Goal: Task Accomplishment & Management: Manage account settings

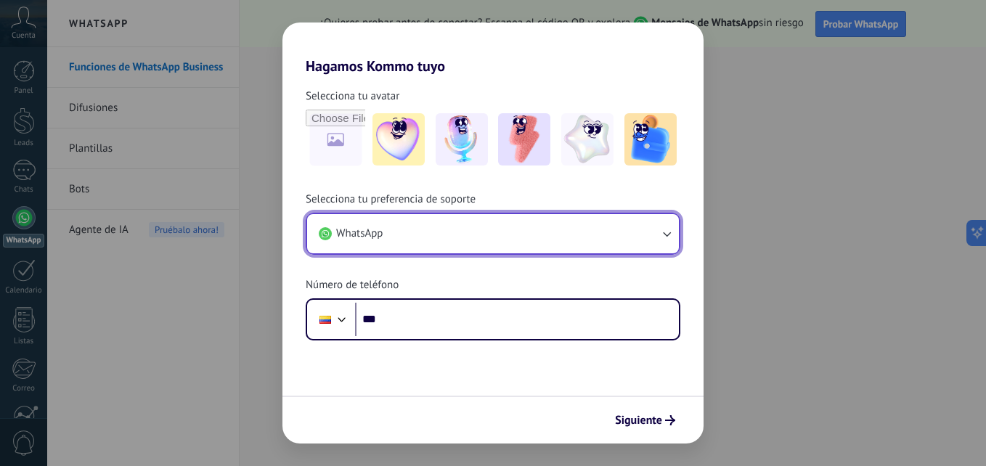
click at [666, 234] on icon "button" at bounding box center [666, 234] width 15 height 15
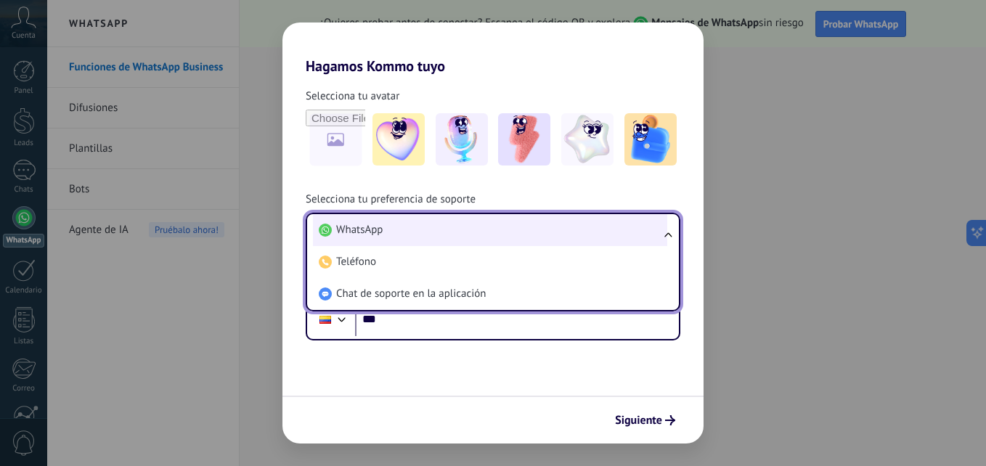
click at [381, 235] on span "WhatsApp" at bounding box center [359, 230] width 46 height 15
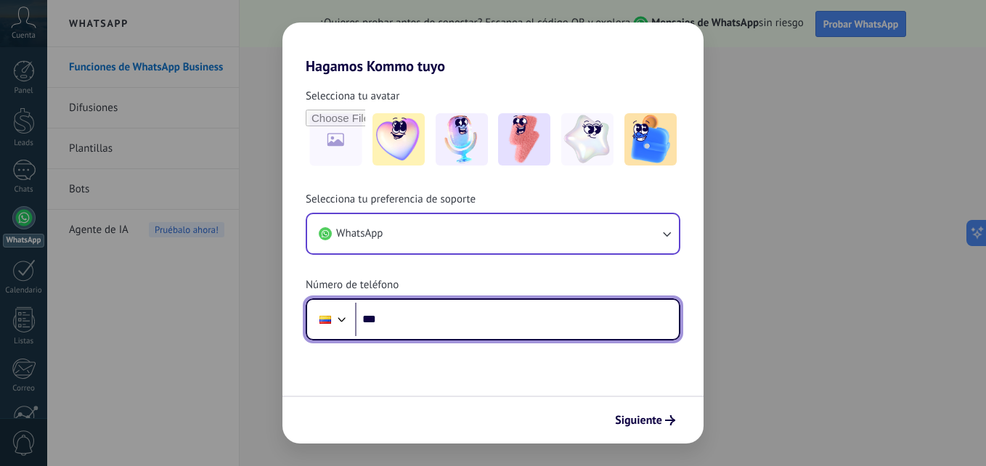
click at [399, 314] on input "***" at bounding box center [517, 319] width 324 height 33
type input "**********"
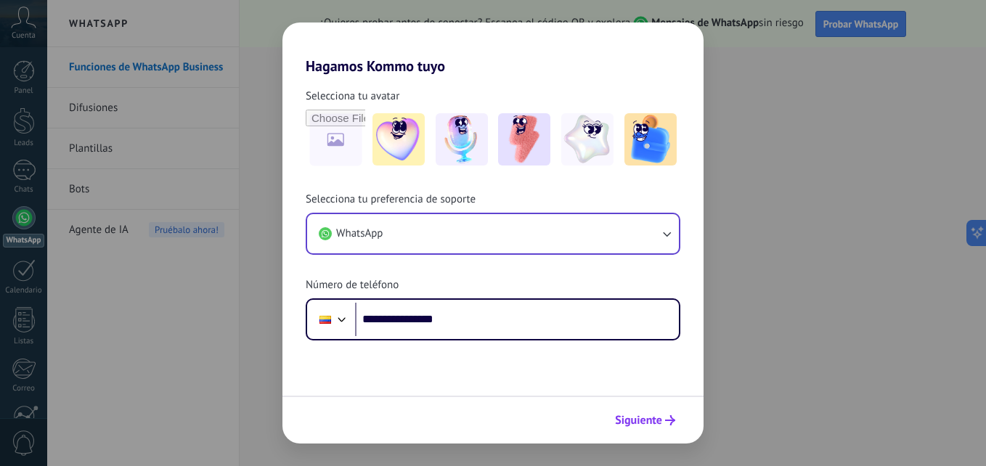
click at [656, 423] on span "Siguiente" at bounding box center [638, 420] width 47 height 10
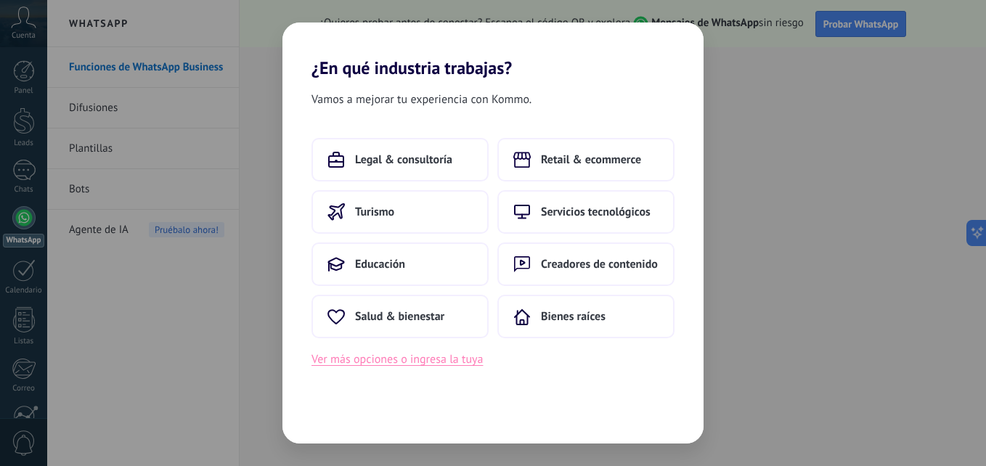
click at [393, 359] on button "Ver más opciones o ingresa la tuya" at bounding box center [396, 359] width 171 height 19
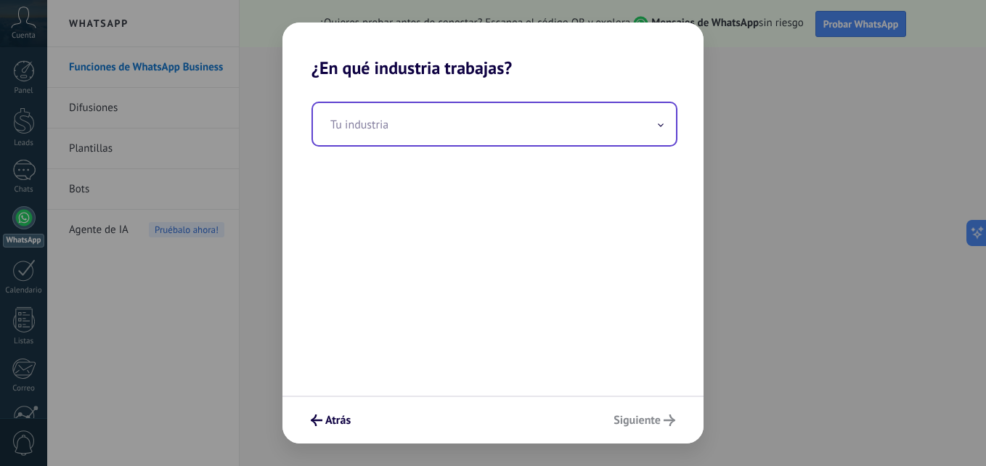
click at [662, 125] on icon at bounding box center [661, 125] width 6 height 4
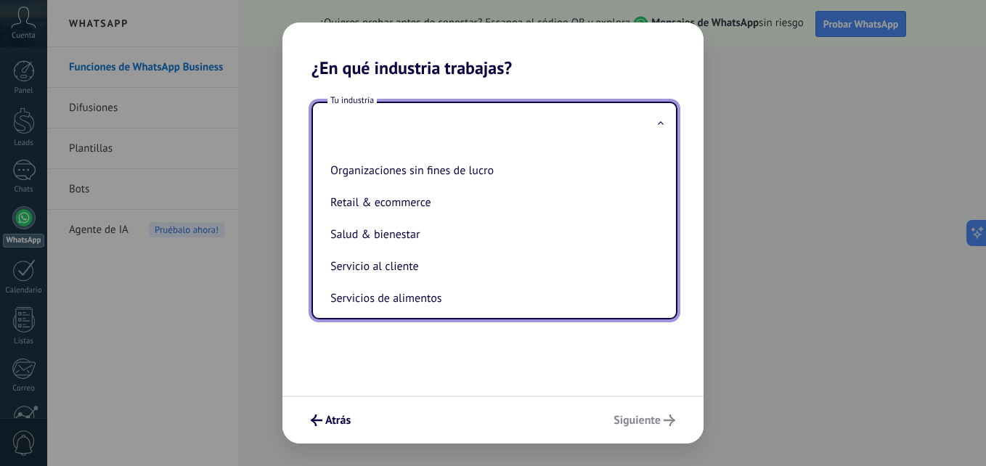
scroll to position [274, 0]
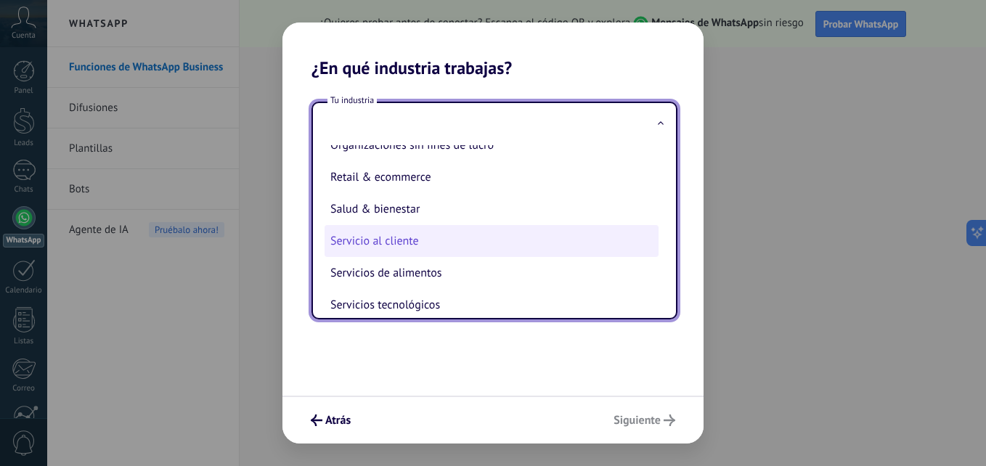
click at [392, 244] on li "Servicio al cliente" at bounding box center [492, 241] width 334 height 32
type input "**********"
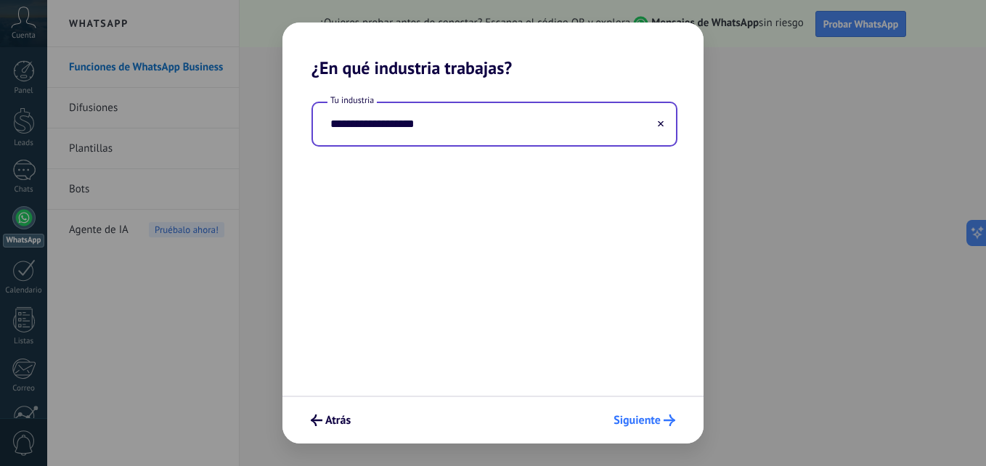
click at [658, 428] on button "Siguiente" at bounding box center [644, 420] width 75 height 25
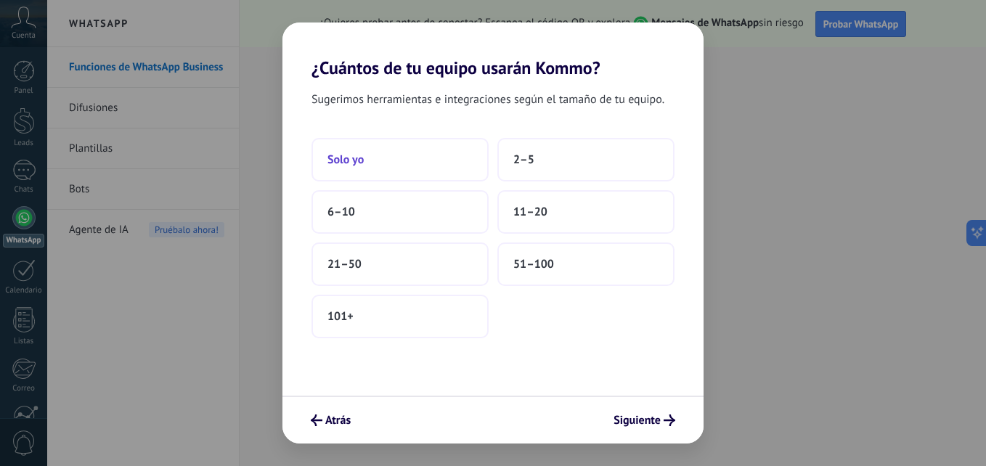
click at [369, 160] on button "Solo yo" at bounding box center [399, 160] width 177 height 44
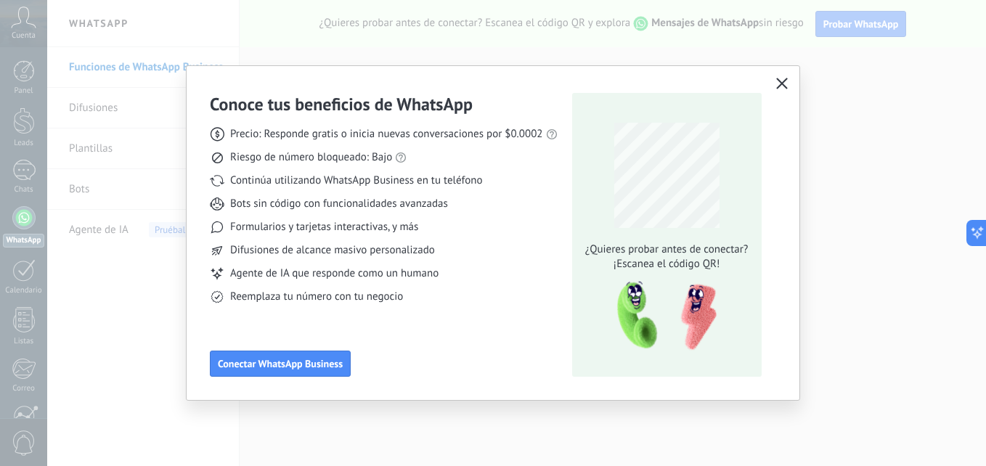
click at [781, 82] on icon "button" at bounding box center [782, 84] width 12 height 12
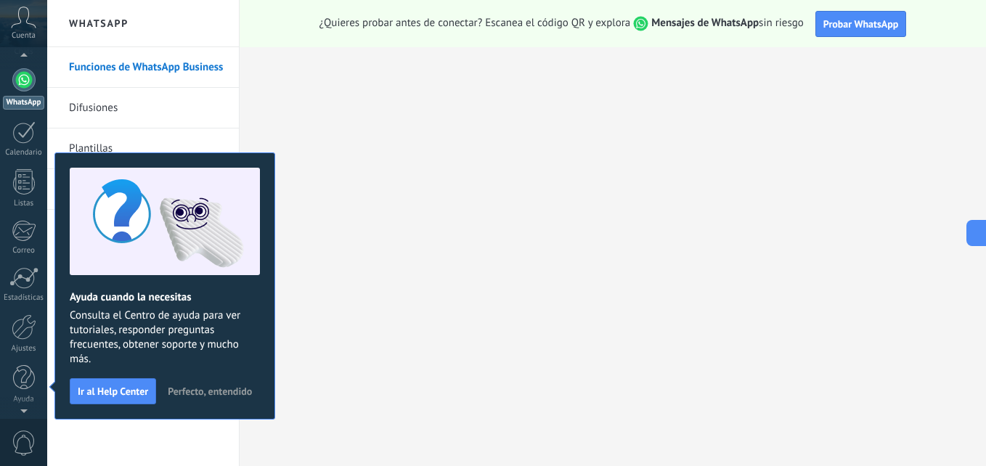
scroll to position [0, 0]
click at [15, 19] on icon at bounding box center [23, 18] width 25 height 22
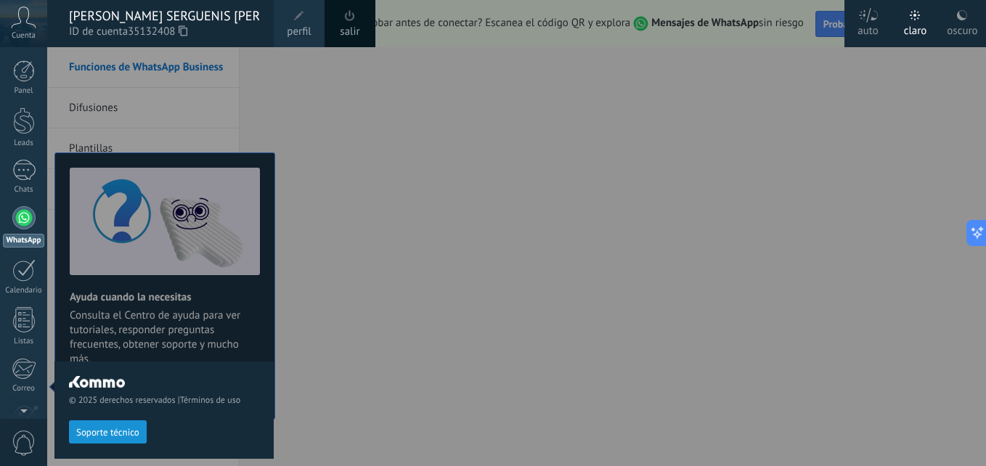
click at [294, 25] on span "perfil" at bounding box center [299, 32] width 24 height 16
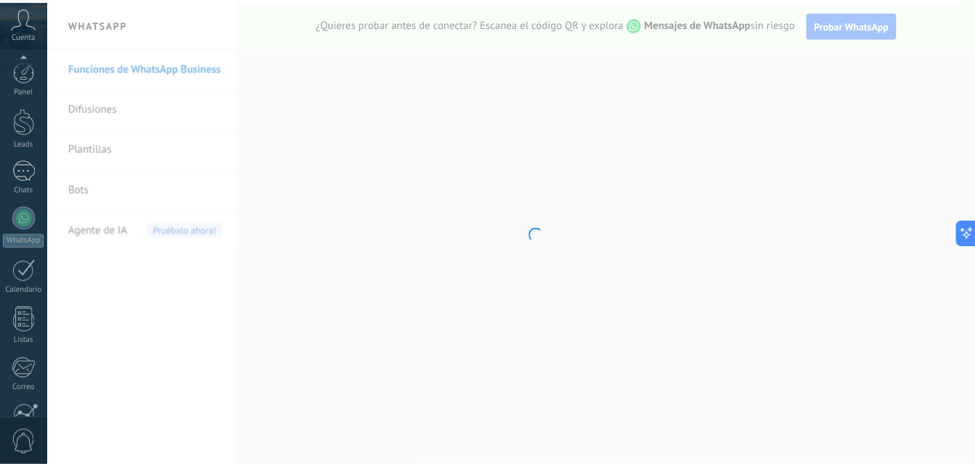
scroll to position [138, 0]
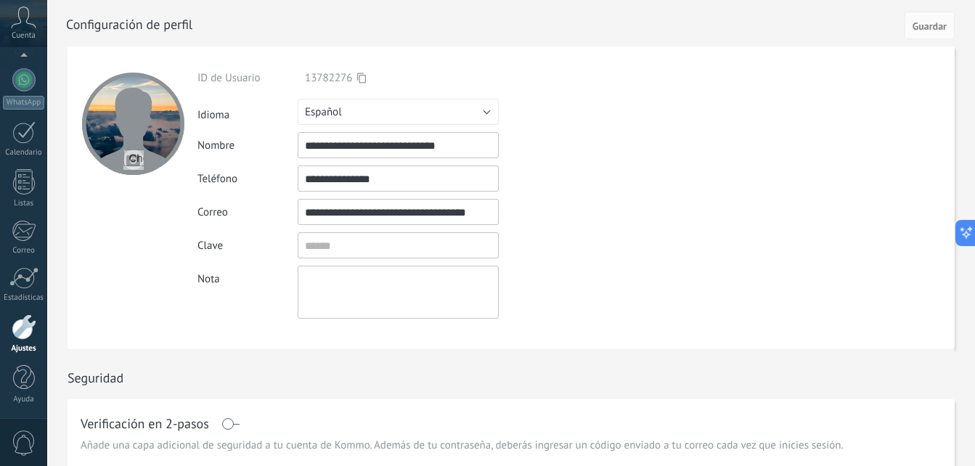
click at [368, 290] on textarea at bounding box center [398, 292] width 201 height 53
click at [131, 157] on input "file" at bounding box center [133, 160] width 20 height 20
type input "**********"
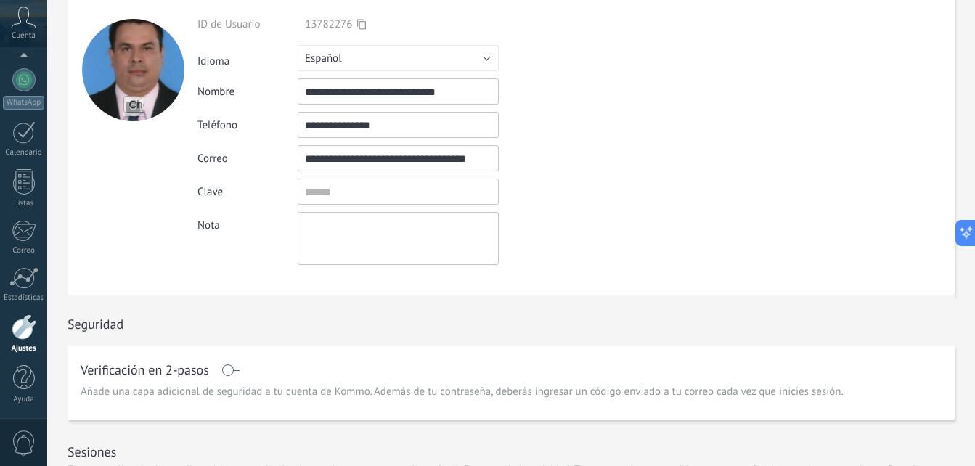
scroll to position [0, 0]
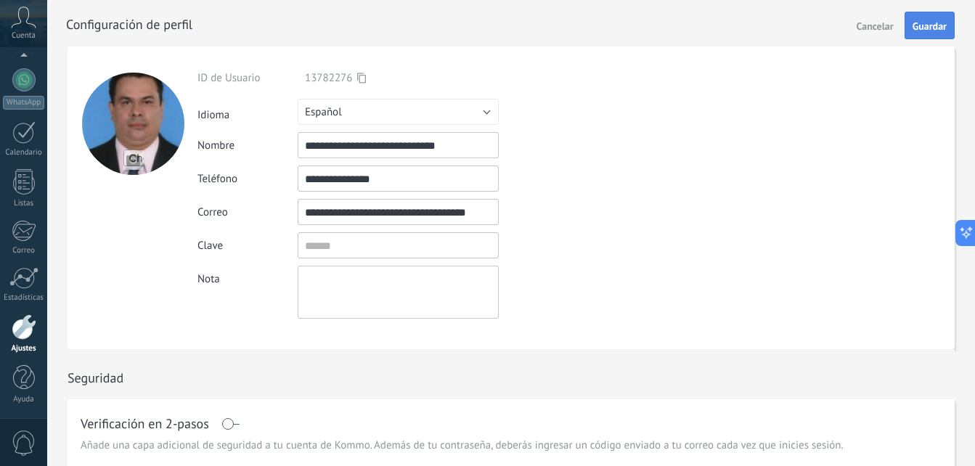
click at [925, 27] on span "Guardar" at bounding box center [930, 26] width 34 height 10
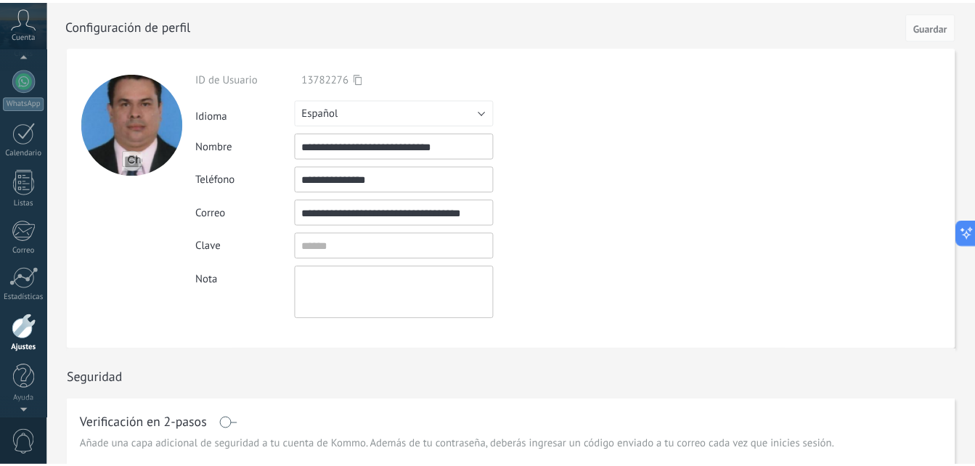
scroll to position [118, 0]
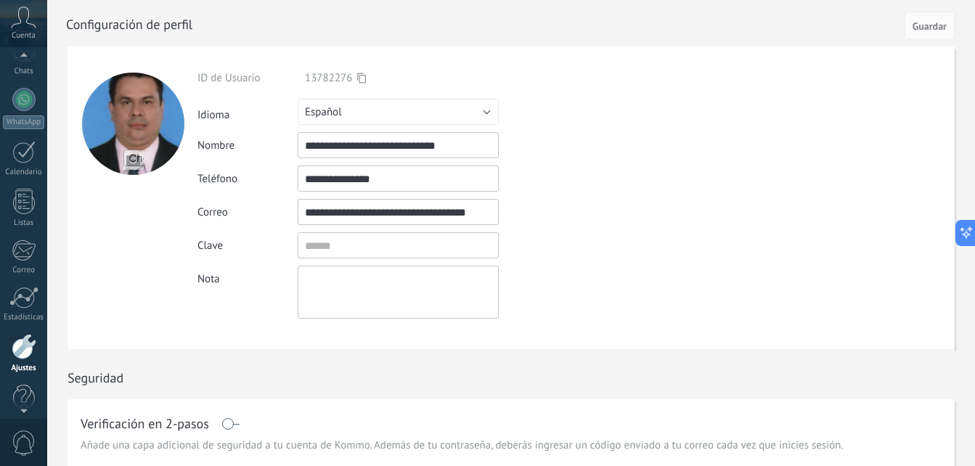
click at [20, 21] on icon at bounding box center [23, 18] width 25 height 22
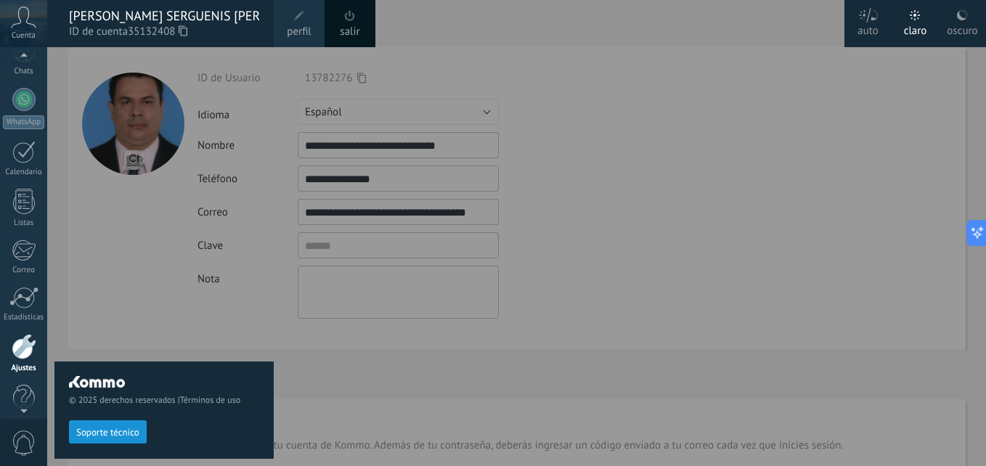
click at [603, 93] on div at bounding box center [540, 233] width 986 height 466
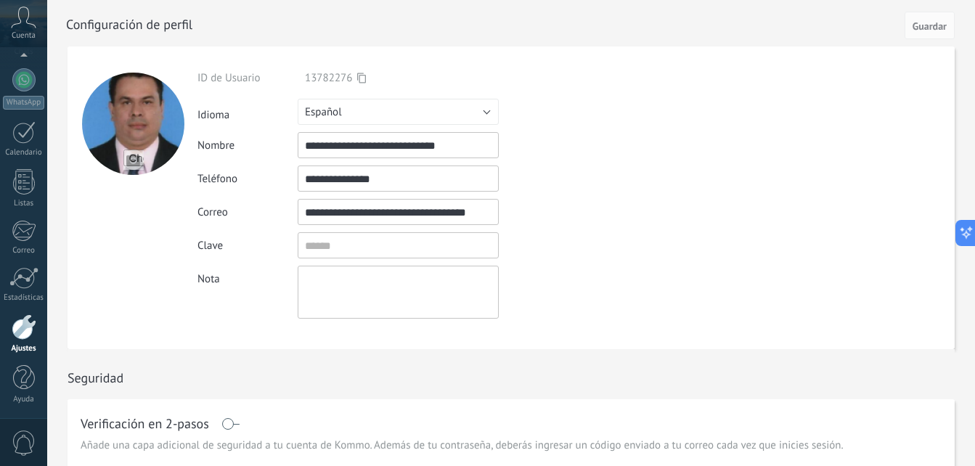
scroll to position [127, 0]
click at [15, 25] on icon at bounding box center [23, 18] width 25 height 22
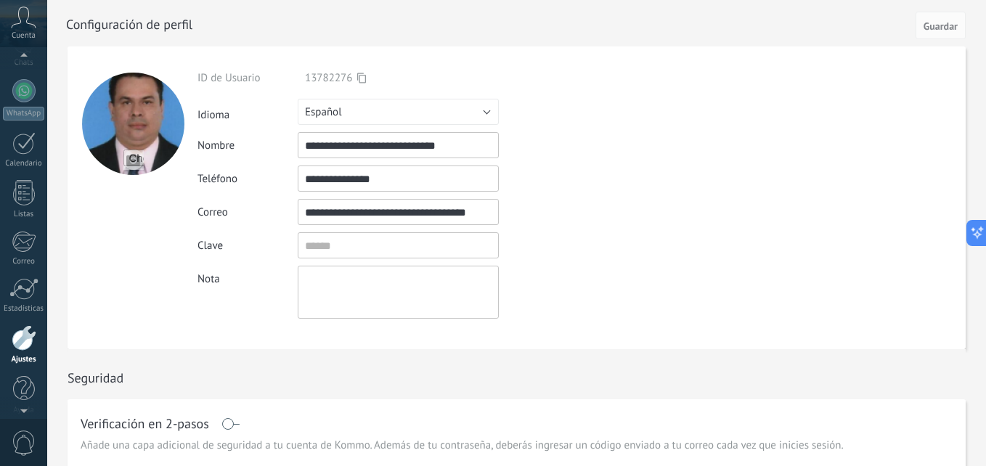
click at [15, 25] on icon at bounding box center [23, 18] width 25 height 22
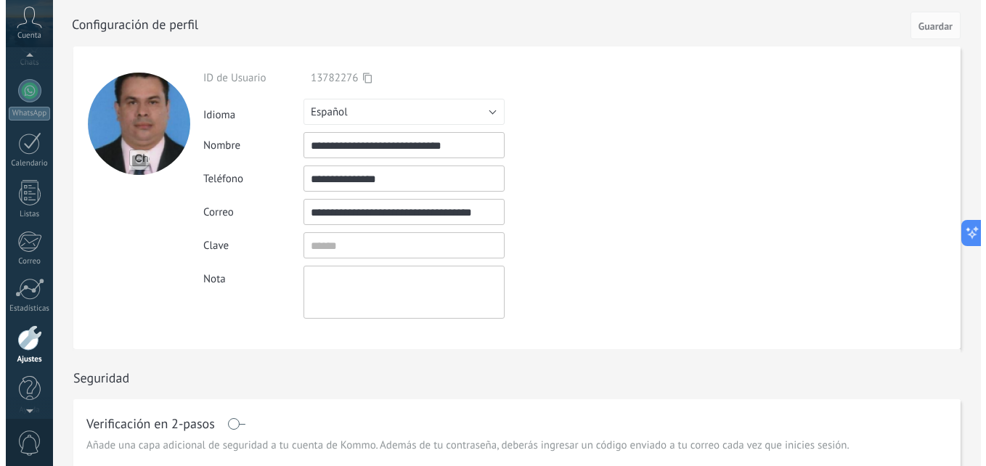
scroll to position [138, 0]
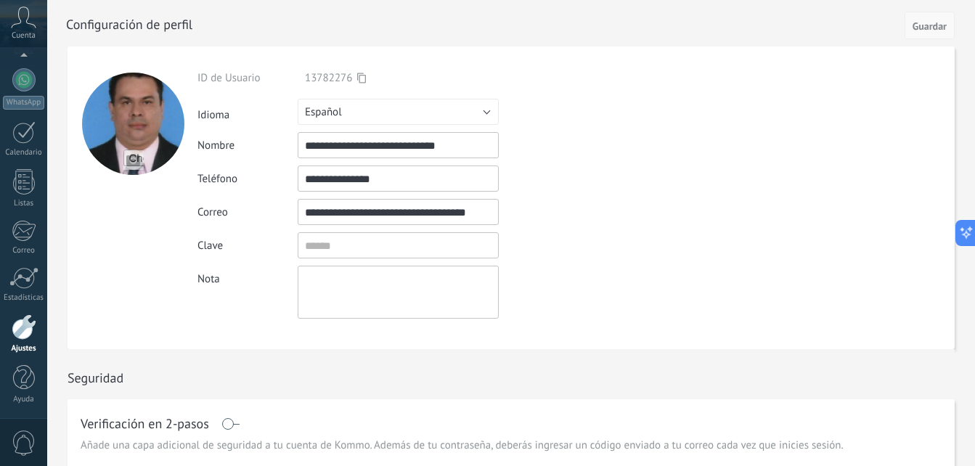
click at [929, 25] on span "Guardar" at bounding box center [930, 26] width 34 height 10
click at [683, 216] on form "**********" at bounding box center [511, 197] width 887 height 303
click at [705, 135] on form "**********" at bounding box center [511, 197] width 887 height 303
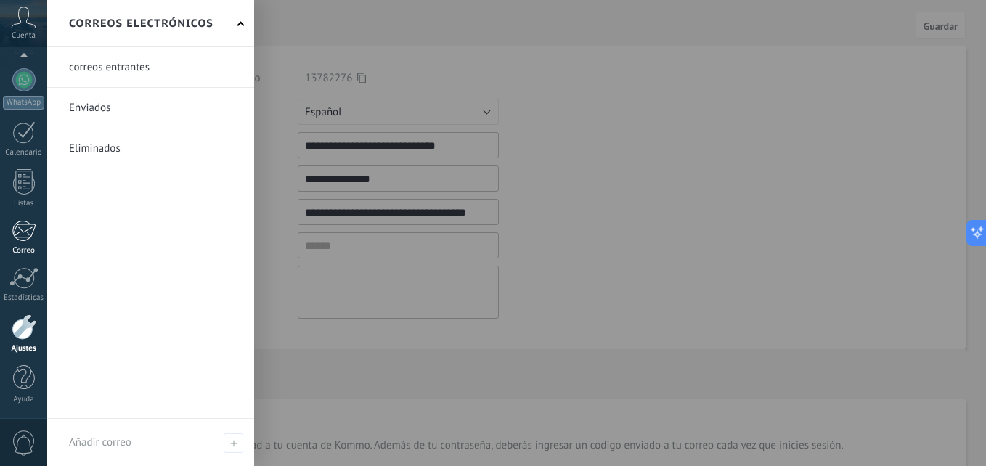
click at [12, 232] on div at bounding box center [24, 231] width 24 height 22
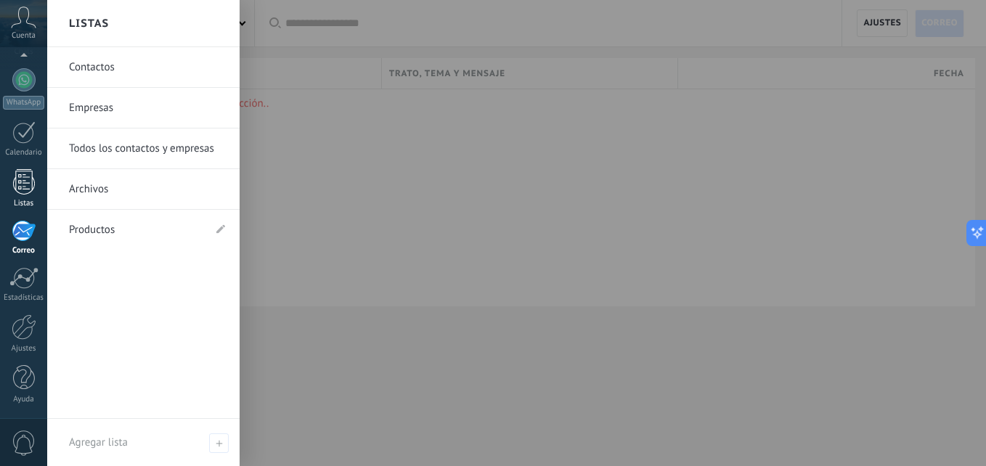
click at [22, 195] on link "Listas" at bounding box center [23, 188] width 47 height 39
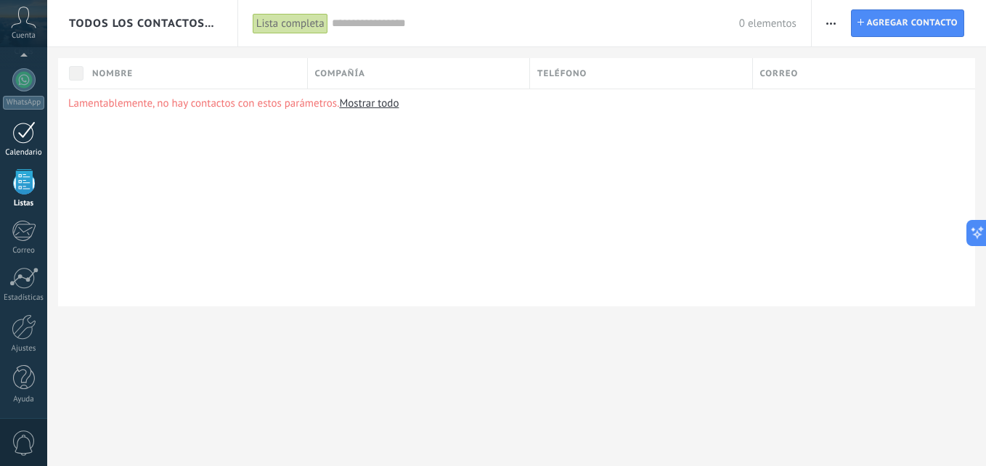
click at [16, 149] on div "Calendario" at bounding box center [24, 152] width 42 height 9
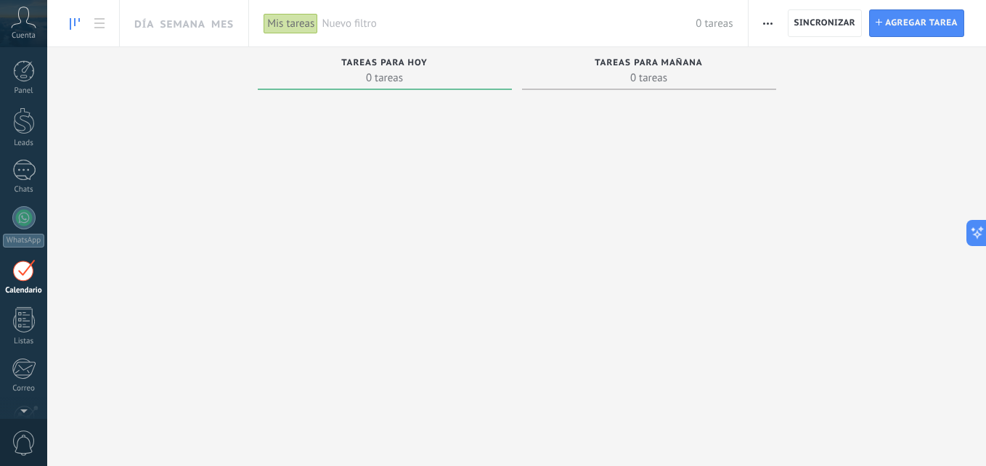
scroll to position [42, 0]
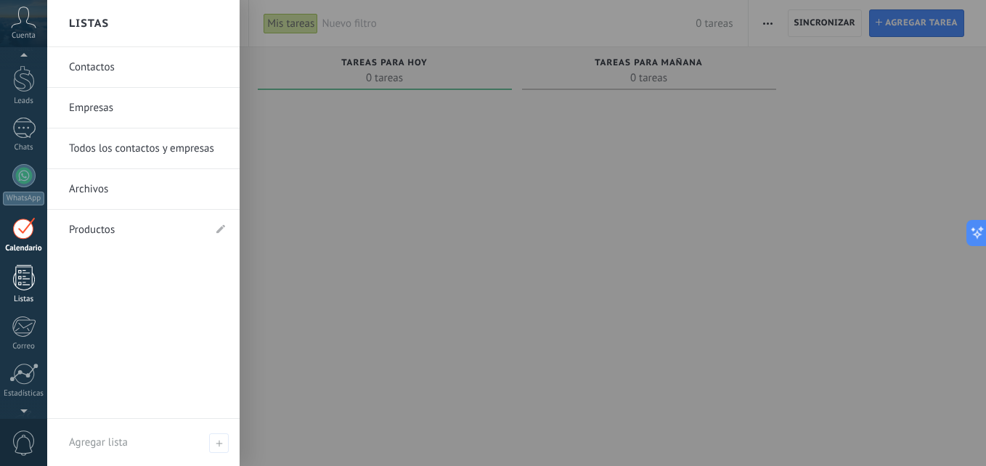
click at [23, 279] on div at bounding box center [24, 277] width 22 height 25
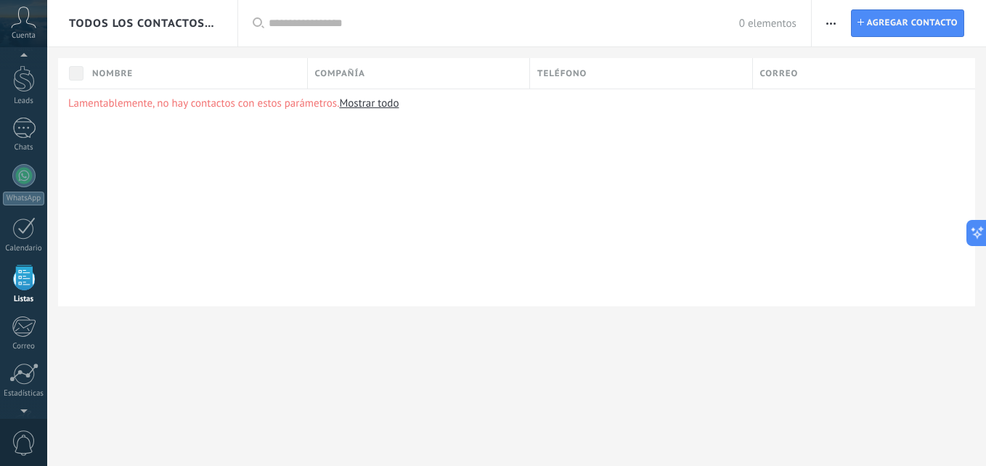
click at [22, 315] on div "Panel Leads Chats WhatsApp Clientes" at bounding box center [23, 266] width 47 height 497
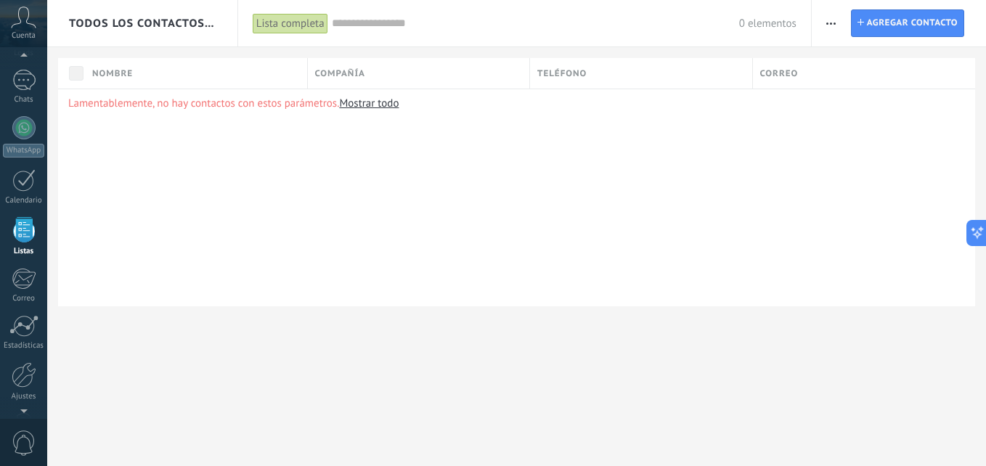
click at [465, 303] on div "Lamentablemente, no hay contactos con estos parámetros. Mostrar todo" at bounding box center [516, 198] width 917 height 218
